Goal: Task Accomplishment & Management: Manage account settings

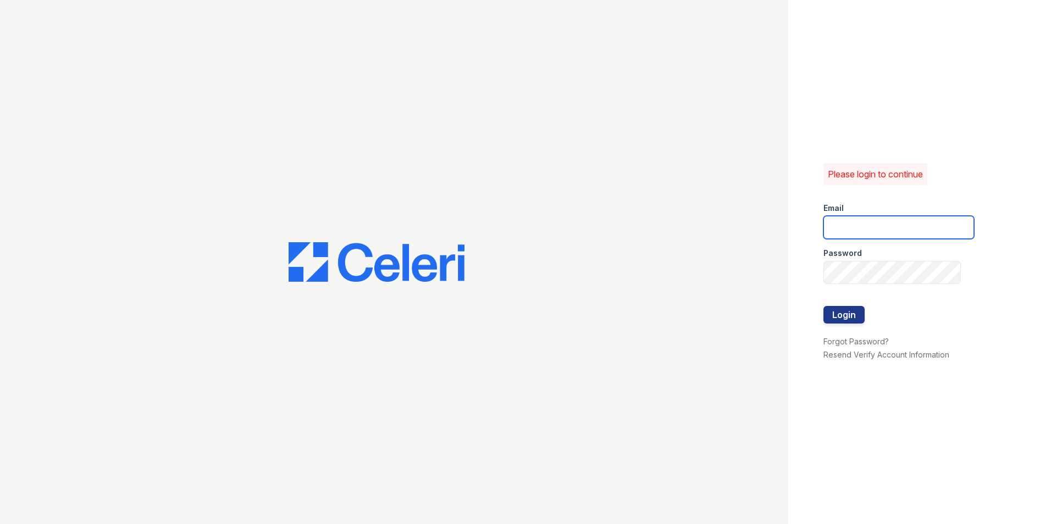
click at [855, 228] on input "email" at bounding box center [898, 227] width 151 height 23
type input "bjordan@mmgmgt.com"
click at [836, 314] on button "Login" at bounding box center [843, 315] width 41 height 18
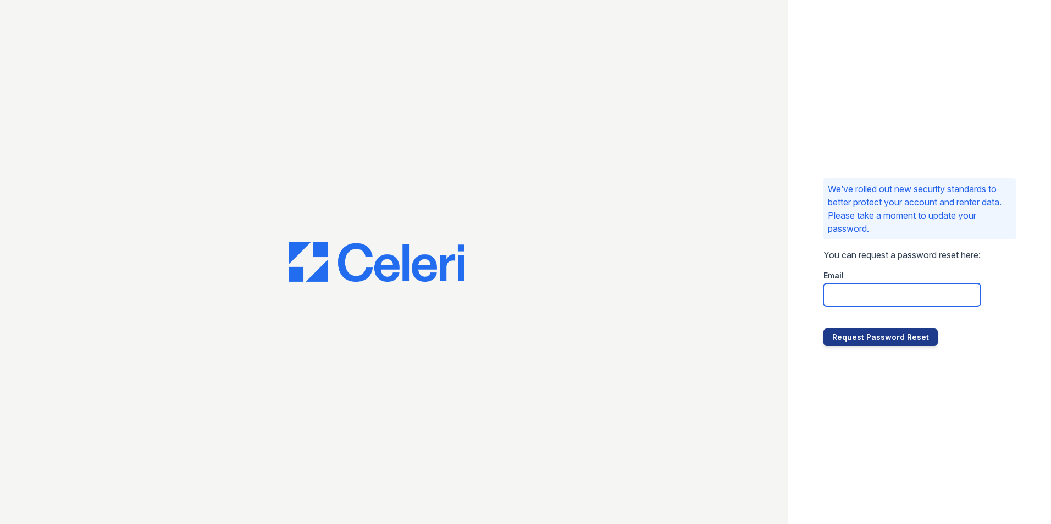
click at [851, 295] on input "email" at bounding box center [901, 295] width 157 height 23
type input "bjordan@mmgmgt.com"
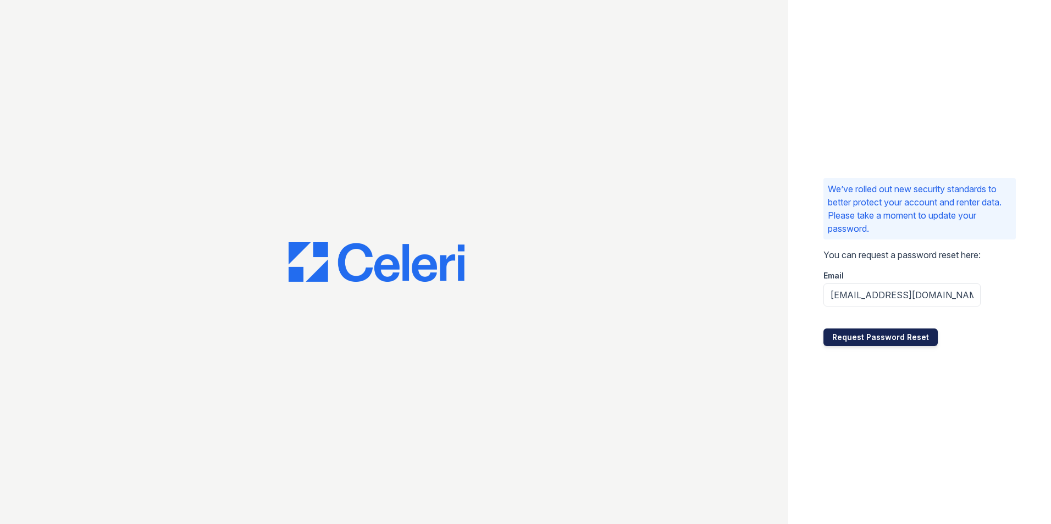
click at [881, 336] on button "Request Password Reset" at bounding box center [880, 338] width 114 height 18
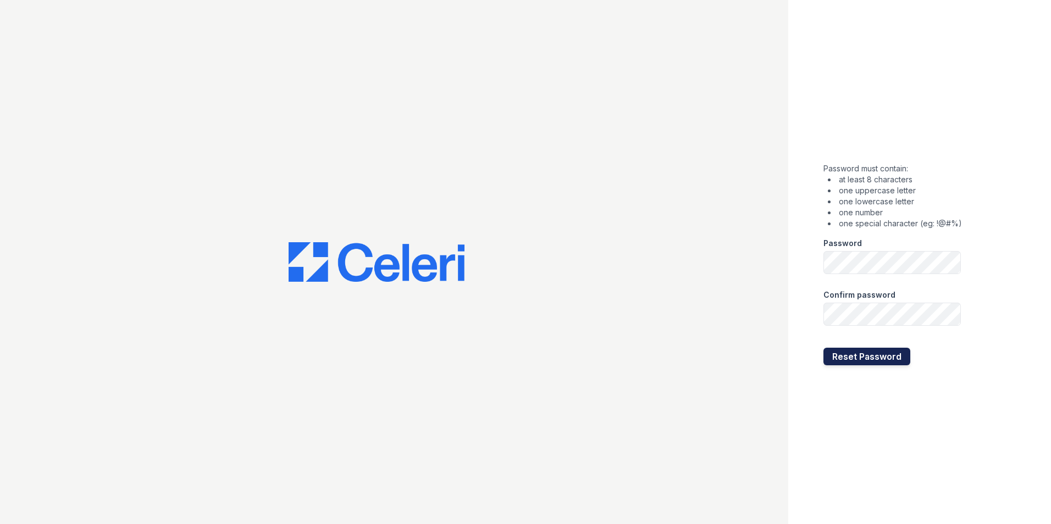
click at [835, 357] on button "Reset Password" at bounding box center [866, 357] width 87 height 18
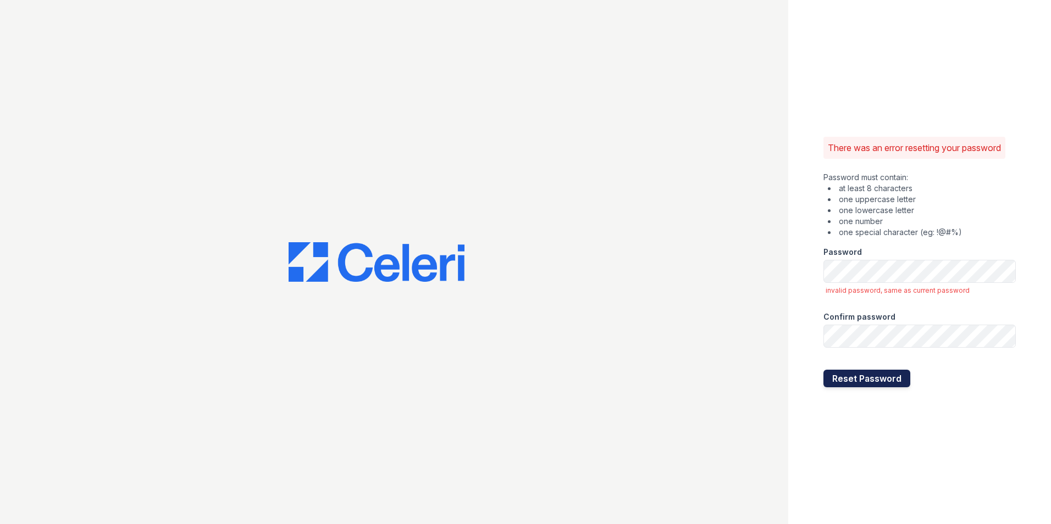
click at [834, 380] on button "Reset Password" at bounding box center [866, 379] width 87 height 18
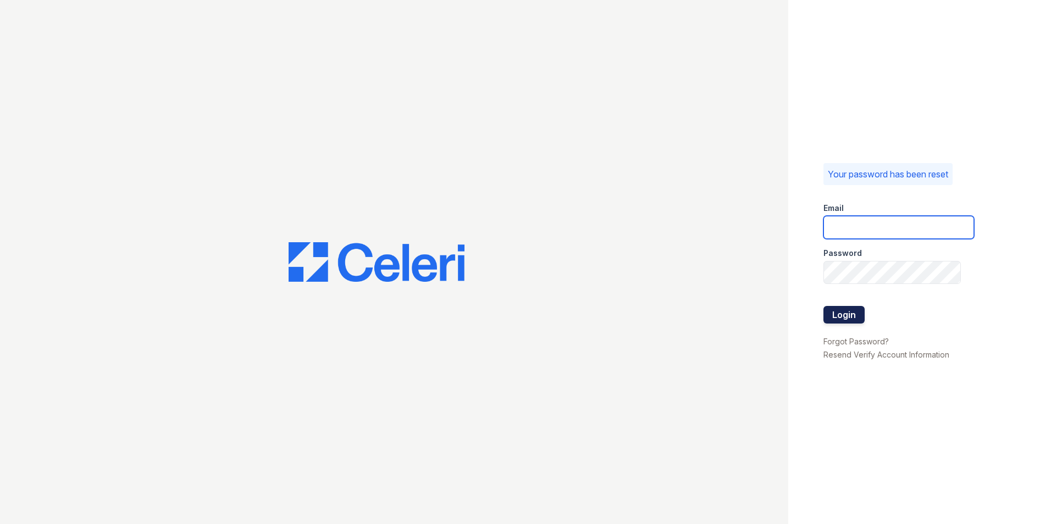
type input "[EMAIL_ADDRESS][DOMAIN_NAME]"
click at [845, 315] on button "Login" at bounding box center [843, 315] width 41 height 18
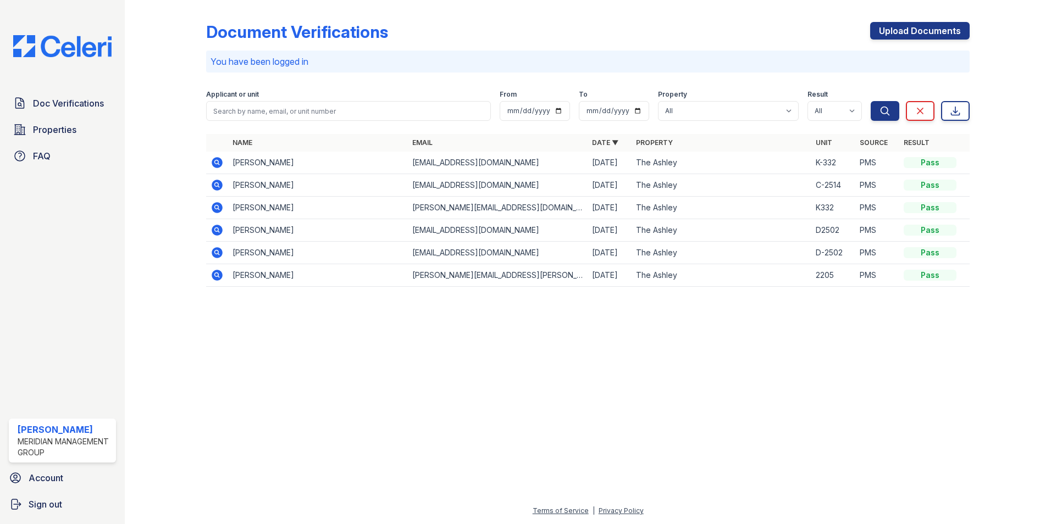
click at [615, 343] on div at bounding box center [587, 410] width 891 height 189
